Goal: Information Seeking & Learning: Learn about a topic

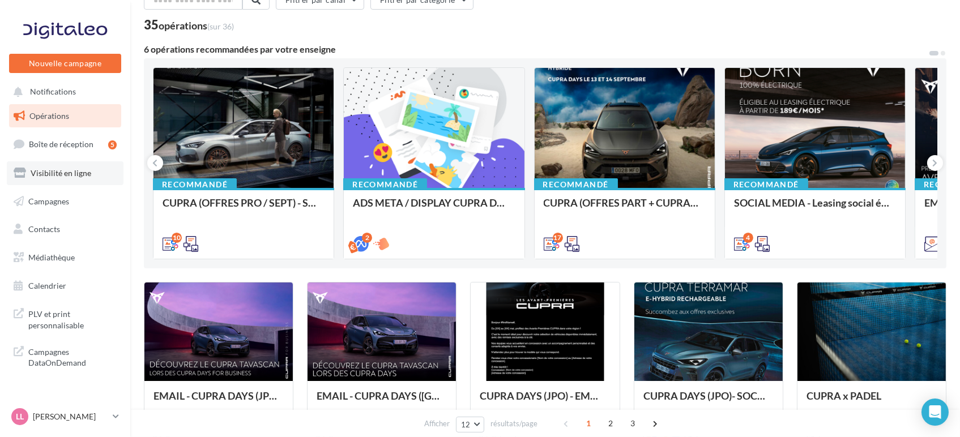
click at [50, 173] on span "Visibilité en ligne" at bounding box center [61, 173] width 61 height 10
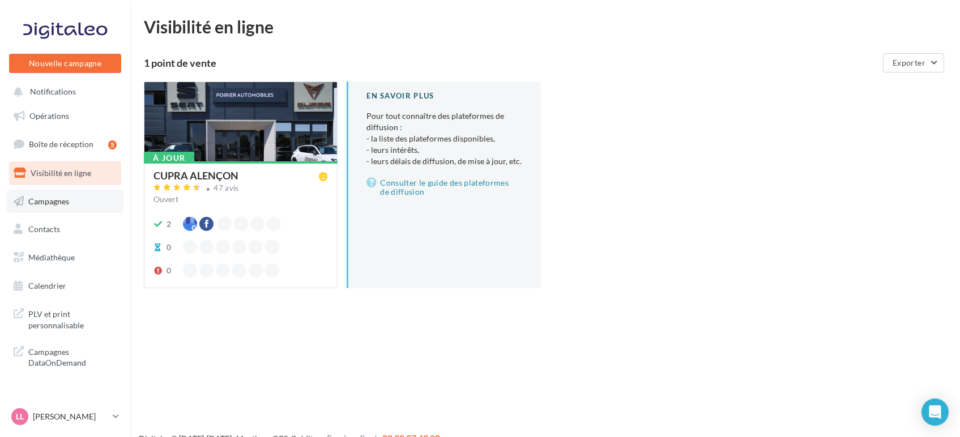
click at [86, 200] on link "Campagnes" at bounding box center [65, 202] width 117 height 24
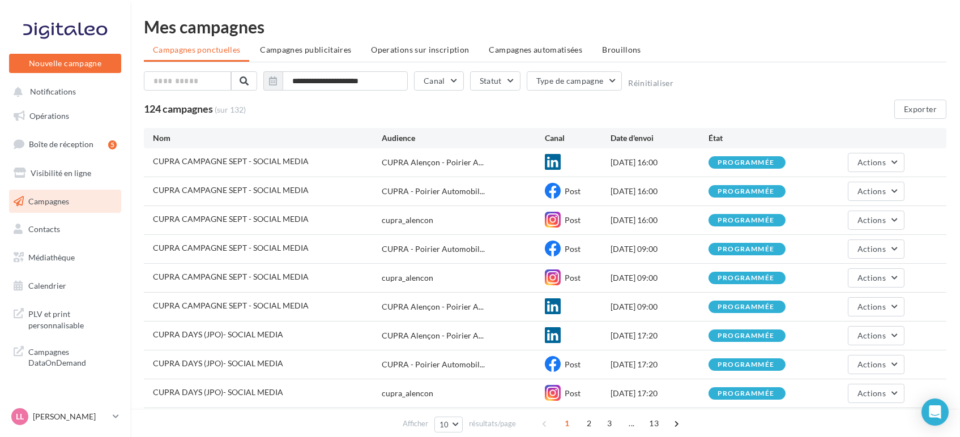
scroll to position [79, 0]
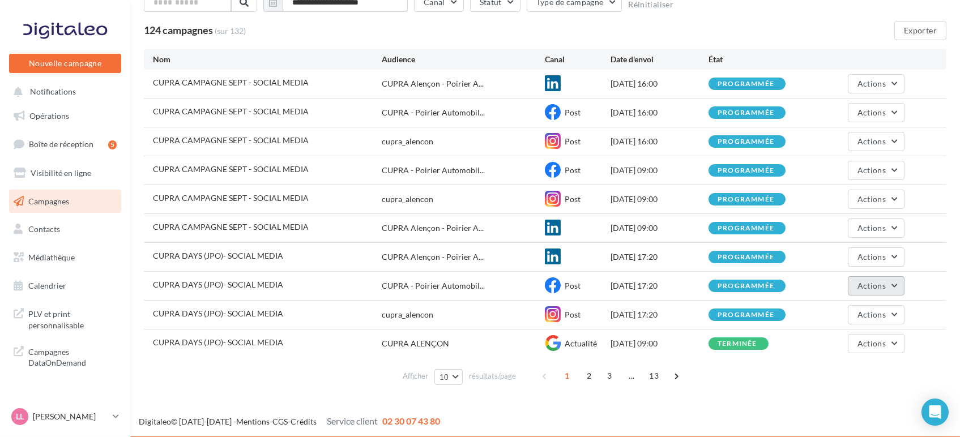
click at [887, 280] on button "Actions" at bounding box center [876, 285] width 57 height 19
click at [844, 319] on button "Voir les résultats" at bounding box center [847, 312] width 113 height 29
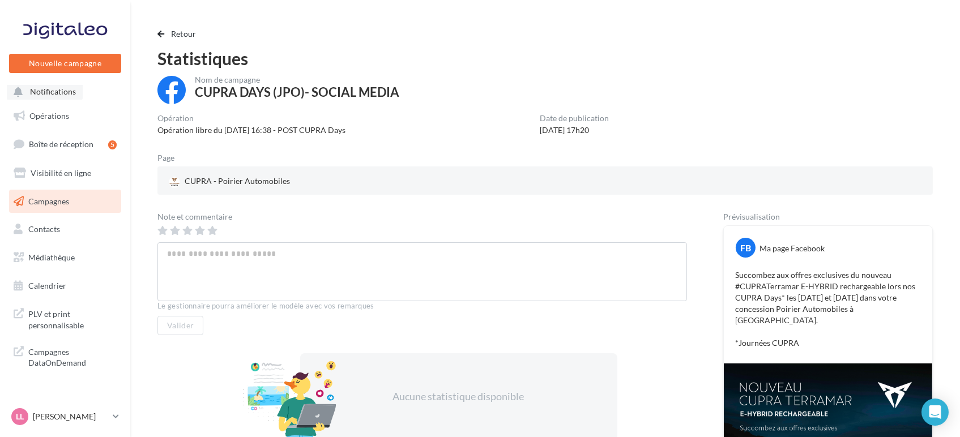
click at [53, 89] on span "Notifications" at bounding box center [53, 92] width 46 height 10
click at [50, 117] on span "Opérations" at bounding box center [49, 116] width 40 height 10
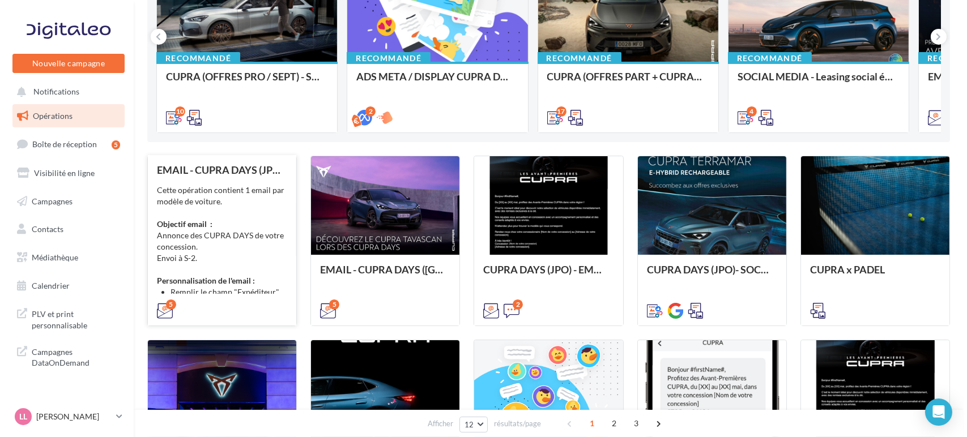
scroll to position [189, 0]
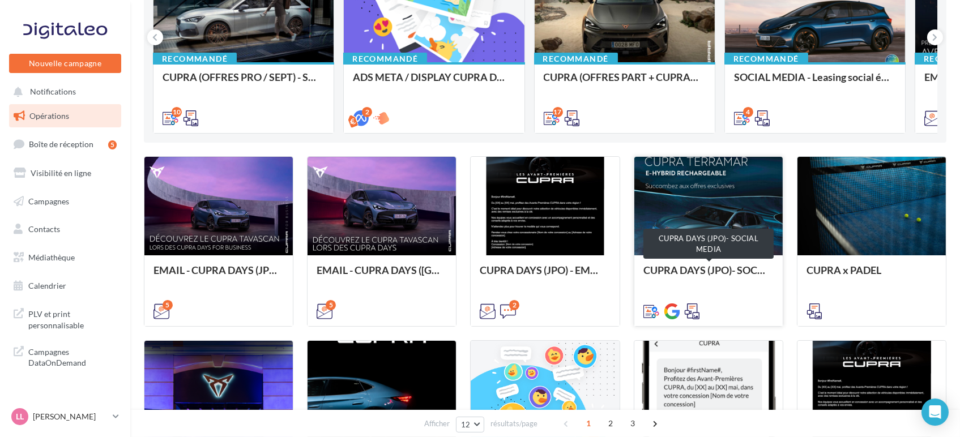
click at [699, 272] on div "CUPRA DAYS (JPO)- SOCIAL MEDIA" at bounding box center [708, 275] width 130 height 23
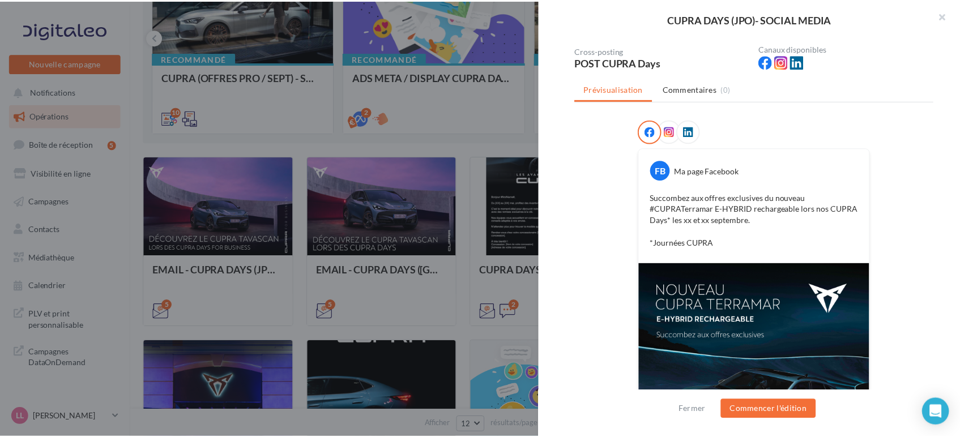
scroll to position [267, 0]
